Goal: Book appointment/travel/reservation

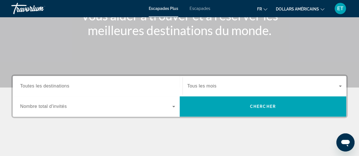
scroll to position [87, 0]
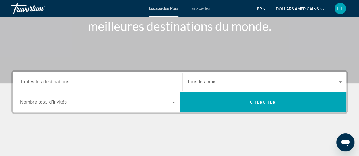
click at [133, 84] on input "Destination Toutes les destinations" at bounding box center [97, 82] width 155 height 7
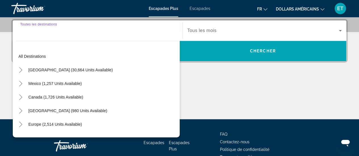
scroll to position [138, 0]
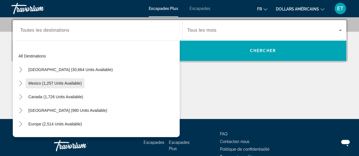
drag, startPoint x: 49, startPoint y: 35, endPoint x: 27, endPoint y: 86, distance: 54.9
click at [27, 41] on div "Destination Toutes les destinations All destinations [GEOGRAPHIC_DATA] (30,664 …" at bounding box center [98, 30] width 164 height 20
click at [23, 110] on icon "Toggle Caribbean & Atlantic Islands (980 units available)" at bounding box center [21, 111] width 6 height 6
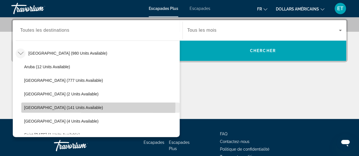
click at [56, 106] on span "[GEOGRAPHIC_DATA] (141 units available)" at bounding box center [63, 108] width 79 height 5
type input "**********"
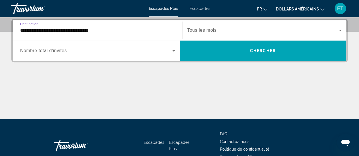
click at [280, 35] on div "Widget de recherche" at bounding box center [264, 30] width 155 height 16
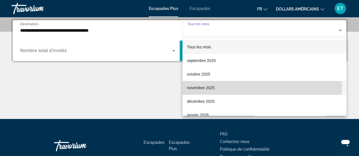
click at [198, 87] on font "novembre 2025" at bounding box center [201, 88] width 28 height 5
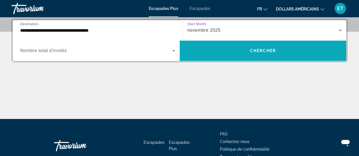
click at [262, 51] on span "Chercher" at bounding box center [263, 51] width 26 height 5
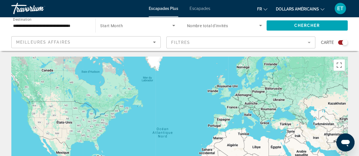
click at [340, 43] on div "Search widget" at bounding box center [343, 42] width 10 height 5
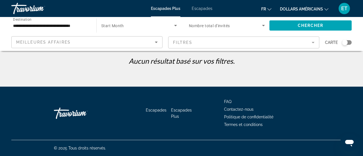
click at [165, 28] on span "Search widget" at bounding box center [137, 25] width 73 height 7
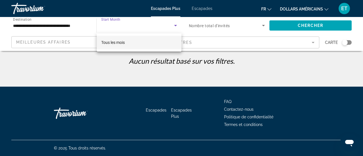
click at [131, 41] on mat-option "Tous les mois" at bounding box center [139, 43] width 85 height 14
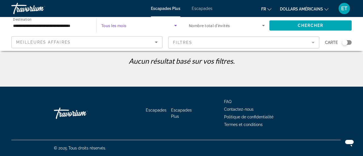
click at [246, 26] on span "Search widget" at bounding box center [225, 25] width 73 height 7
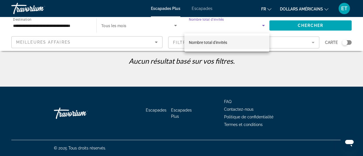
click at [221, 41] on font "Nombre total d'invités" at bounding box center [208, 42] width 38 height 5
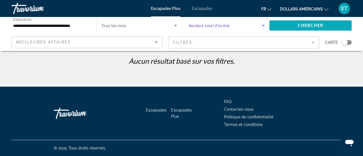
click at [320, 25] on span "Chercher" at bounding box center [311, 25] width 26 height 5
click at [77, 24] on input "**********" at bounding box center [51, 25] width 76 height 7
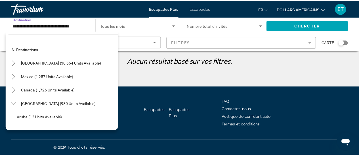
scroll to position [75, 0]
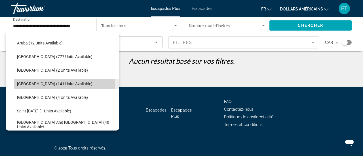
click at [39, 83] on span "[GEOGRAPHIC_DATA] (141 units available)" at bounding box center [54, 84] width 75 height 5
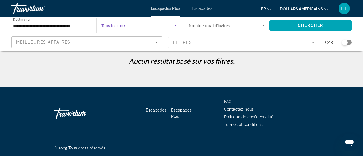
click at [168, 28] on span "Search widget" at bounding box center [137, 25] width 73 height 7
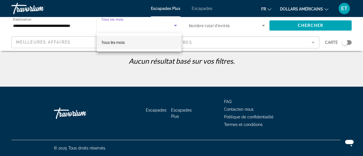
click at [208, 10] on div at bounding box center [181, 78] width 363 height 156
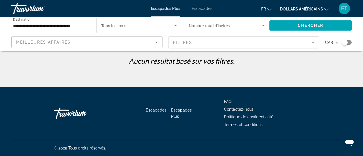
click at [205, 7] on font "Escapades" at bounding box center [202, 8] width 21 height 5
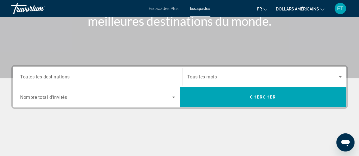
scroll to position [93, 0]
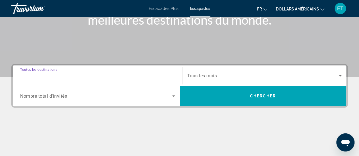
click at [165, 76] on input "Destination Toutes les destinations" at bounding box center [97, 76] width 155 height 7
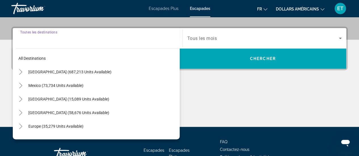
scroll to position [138, 0]
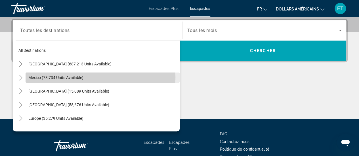
click at [36, 77] on span "Mexico (73,734 units available)" at bounding box center [55, 77] width 55 height 5
type input "**********"
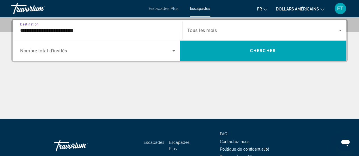
click at [98, 53] on span "Search widget" at bounding box center [96, 50] width 152 height 7
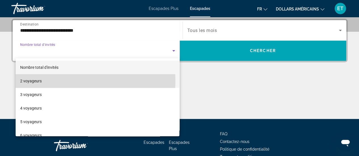
click at [40, 81] on font "2 voyageurs" at bounding box center [31, 81] width 22 height 5
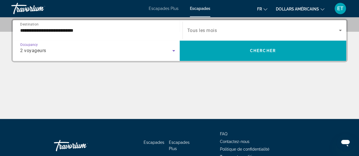
click at [332, 32] on span "Search widget" at bounding box center [263, 30] width 152 height 7
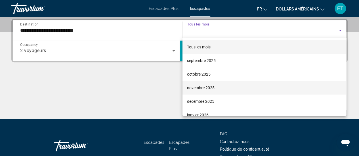
click at [204, 84] on mat-option "novembre 2025" at bounding box center [264, 88] width 164 height 14
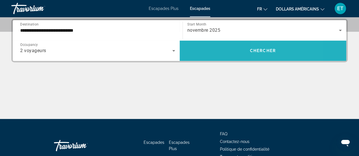
click at [267, 52] on span "Chercher" at bounding box center [263, 51] width 26 height 5
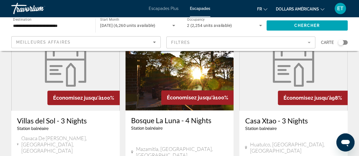
scroll to position [50, 0]
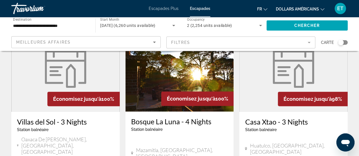
click at [147, 121] on h3 "Bosque La Luna - 4 Nights" at bounding box center [179, 121] width 97 height 9
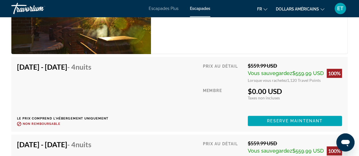
scroll to position [1117, 0]
